Goal: Browse casually

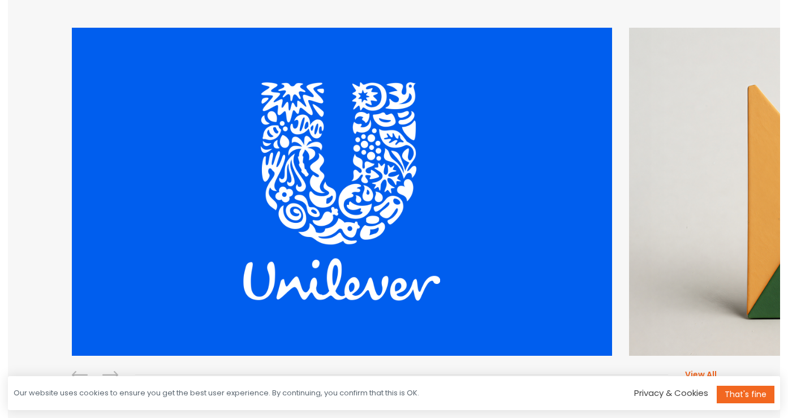
scroll to position [287, 0]
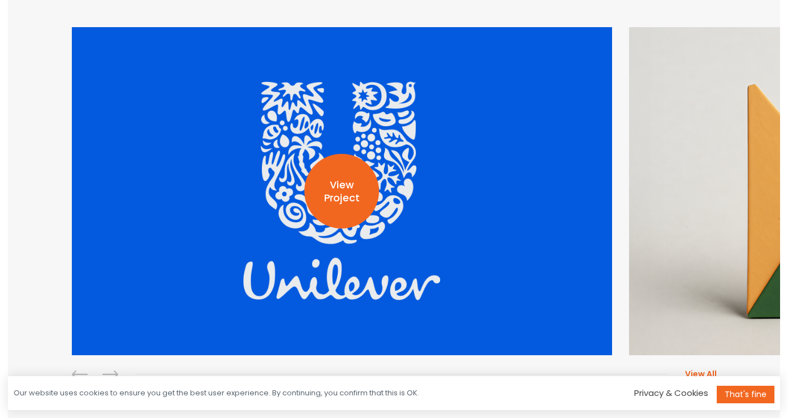
click at [348, 205] on div "View Project" at bounding box center [341, 191] width 75 height 75
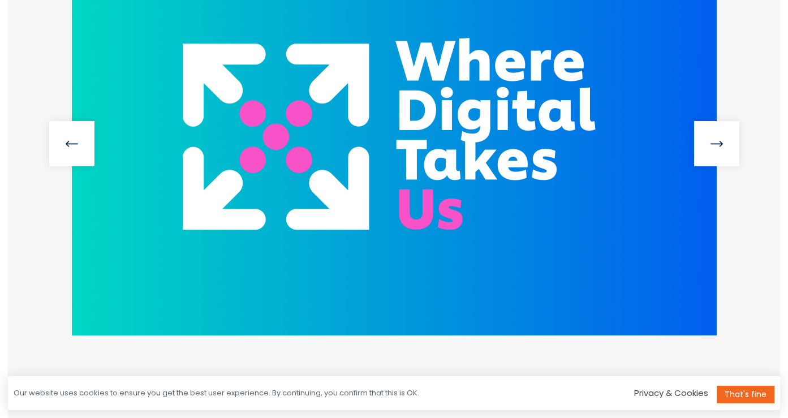
scroll to position [316, 0]
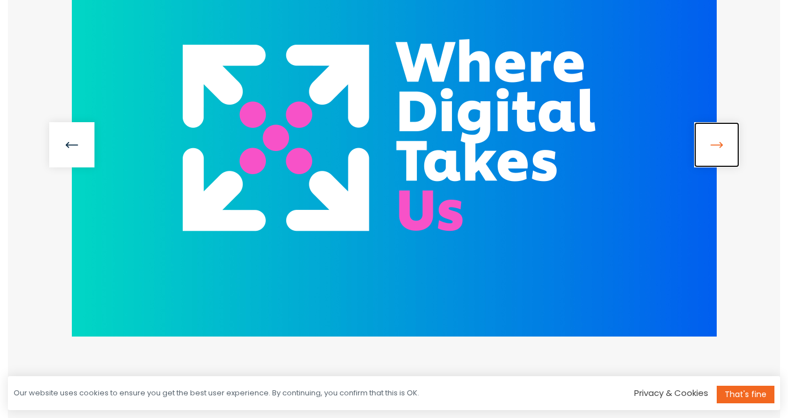
click at [722, 157] on link at bounding box center [716, 144] width 45 height 45
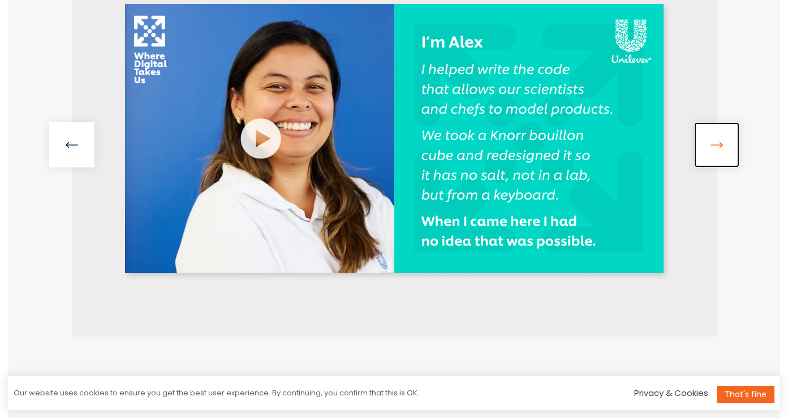
click at [722, 157] on link at bounding box center [716, 144] width 45 height 45
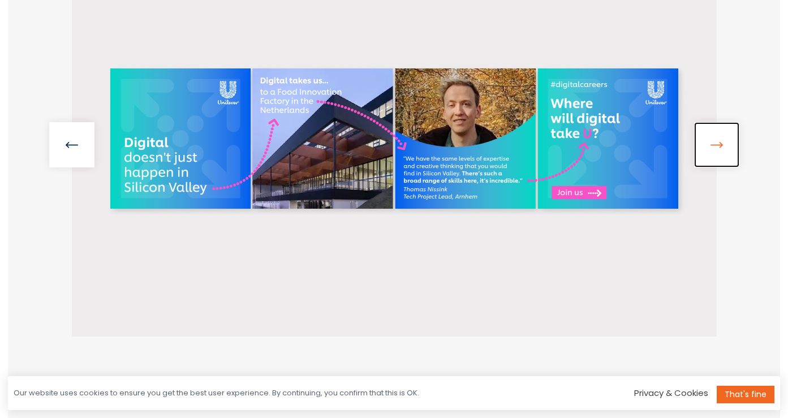
click at [722, 157] on link at bounding box center [716, 144] width 45 height 45
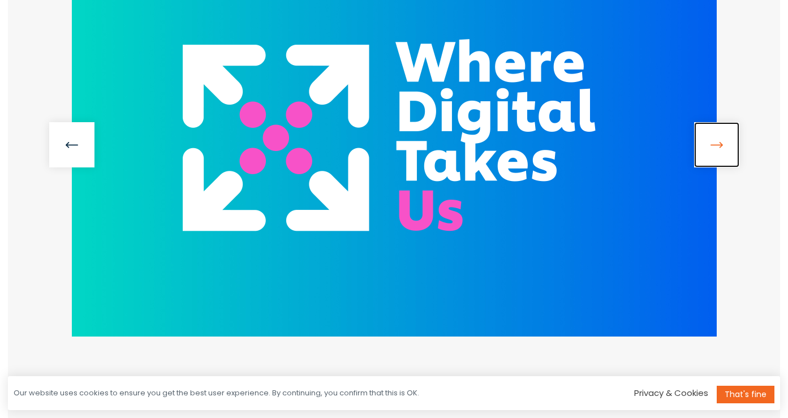
click at [722, 157] on link at bounding box center [716, 144] width 45 height 45
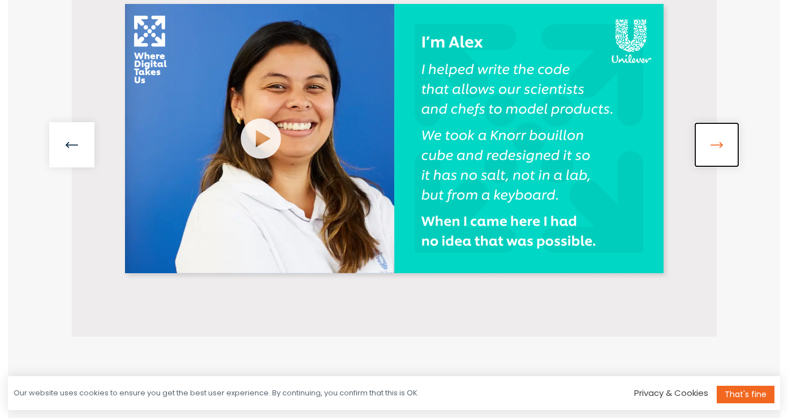
click at [722, 157] on link at bounding box center [716, 144] width 45 height 45
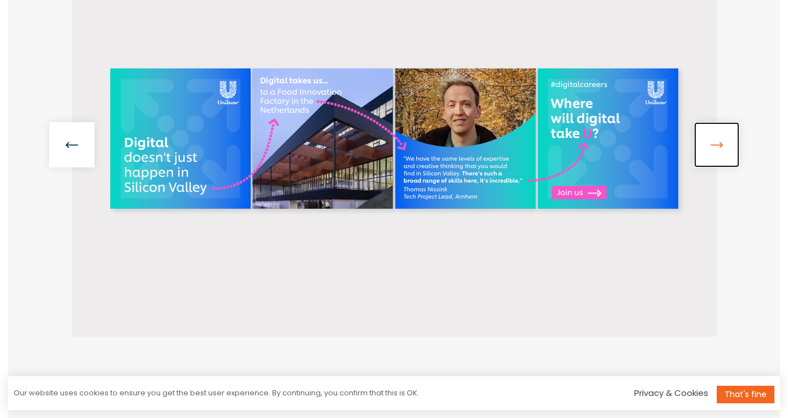
click at [704, 136] on link at bounding box center [716, 144] width 45 height 45
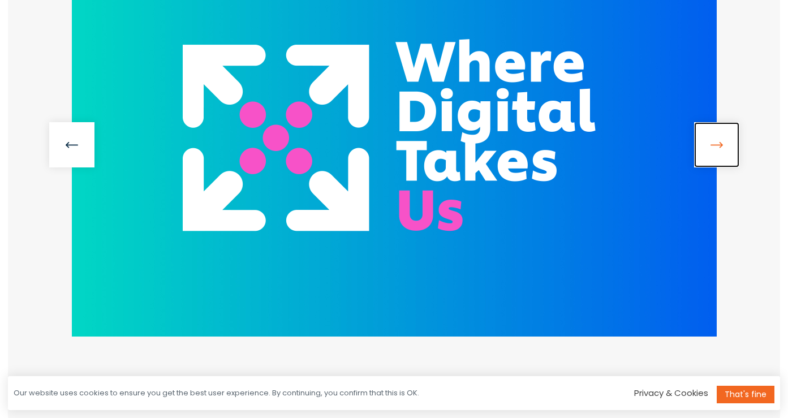
click at [704, 136] on link at bounding box center [716, 144] width 45 height 45
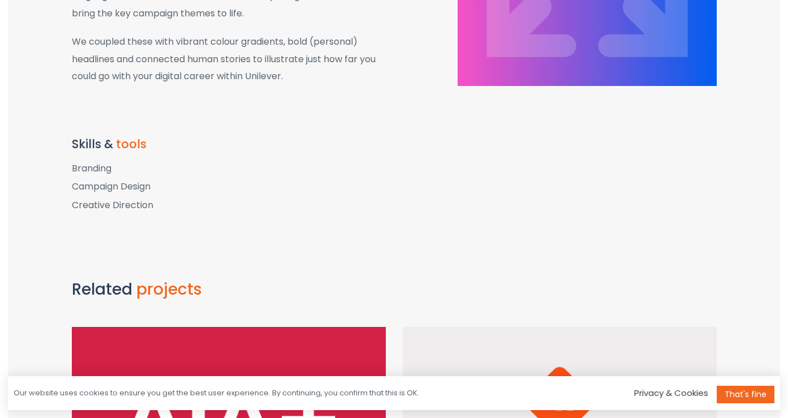
scroll to position [1129, 0]
